Goal: Information Seeking & Learning: Learn about a topic

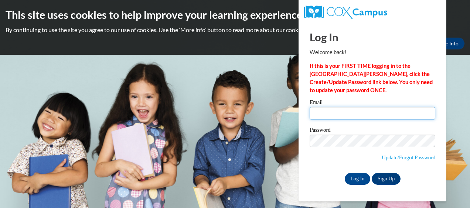
click at [337, 113] on input "Email" at bounding box center [373, 113] width 126 height 13
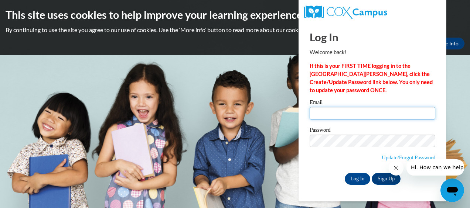
type input "jocelyn.douglas36@yahoo.com"
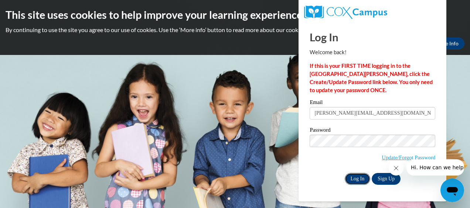
click at [360, 181] on input "Log In" at bounding box center [358, 179] width 26 height 12
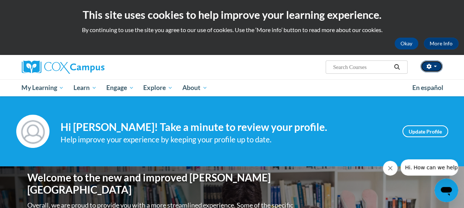
click at [437, 65] on button "button" at bounding box center [432, 67] width 22 height 12
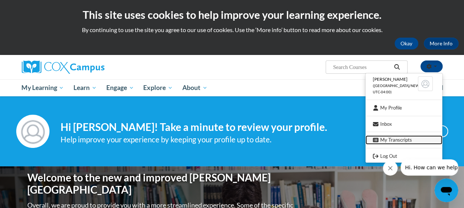
click at [381, 140] on link "My Transcripts" at bounding box center [404, 140] width 77 height 9
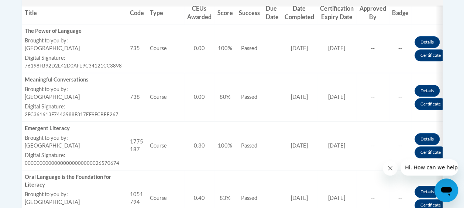
scroll to position [351, 0]
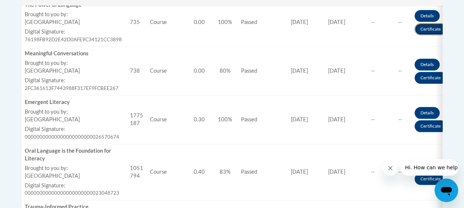
click at [420, 29] on link "Certificate" at bounding box center [431, 29] width 32 height 12
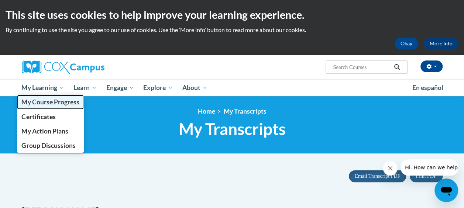
click at [52, 105] on span "My Course Progress" at bounding box center [50, 102] width 58 height 8
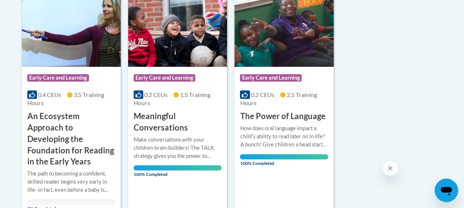
scroll to position [208, 0]
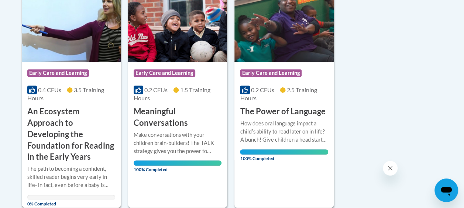
click at [90, 117] on h3 "An Ecosystem Approach to Developing the Foundation for Reading in the Early Yea…" at bounding box center [71, 134] width 88 height 57
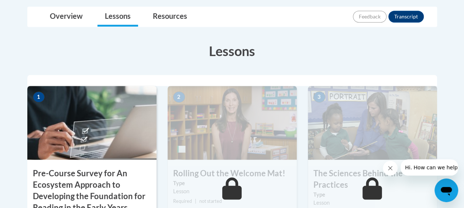
scroll to position [208, 0]
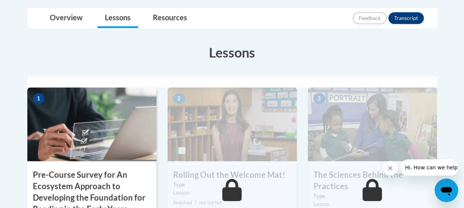
click at [117, 144] on img at bounding box center [91, 125] width 129 height 74
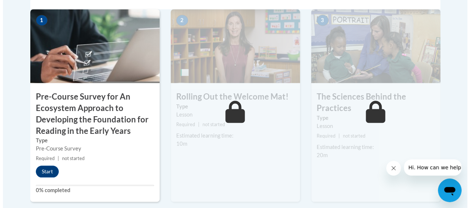
scroll to position [297, 0]
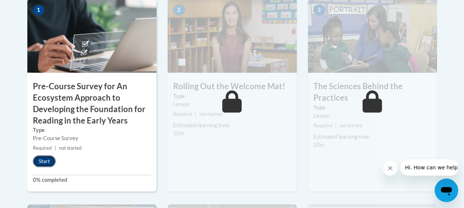
click at [45, 163] on button "Start" at bounding box center [44, 162] width 23 height 12
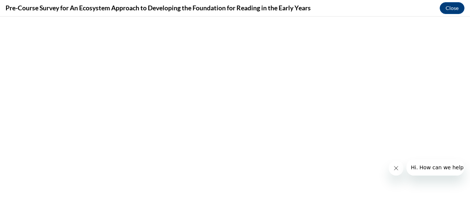
click at [396, 166] on icon "Close message from company" at bounding box center [396, 169] width 6 height 6
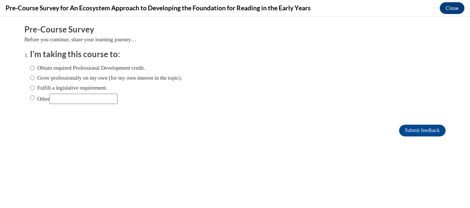
scroll to position [0, 0]
click at [60, 67] on label "Obtain required Professional Development credit." at bounding box center [87, 68] width 115 height 8
click at [35, 67] on input "Obtain required Professional Development credit." at bounding box center [32, 68] width 5 height 8
radio input "true"
click at [408, 125] on input "Submit feedback" at bounding box center [422, 131] width 47 height 12
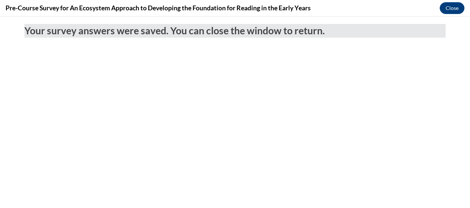
click at [455, 1] on div "Pre-Course Survey for An Ecosystem Approach to Developing the Foundation for Re…" at bounding box center [235, 8] width 470 height 17
click at [452, 8] on button "Close" at bounding box center [452, 8] width 25 height 12
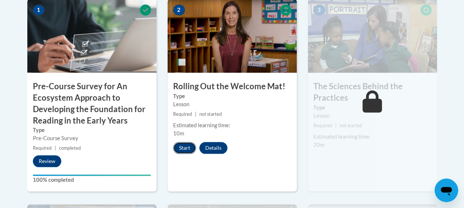
click at [183, 148] on button "Start" at bounding box center [184, 148] width 23 height 12
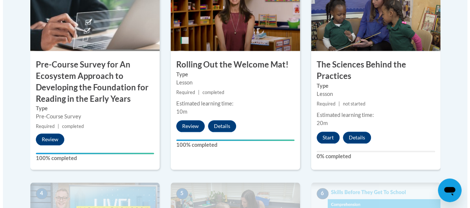
scroll to position [325, 0]
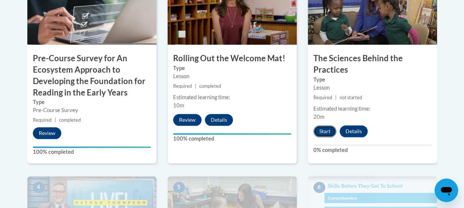
click at [330, 129] on button "Start" at bounding box center [325, 132] width 23 height 12
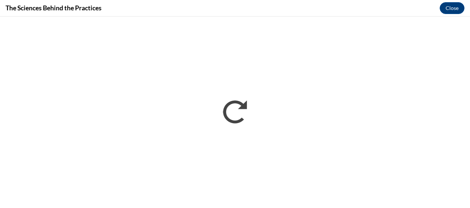
scroll to position [0, 0]
